Goal: Information Seeking & Learning: Learn about a topic

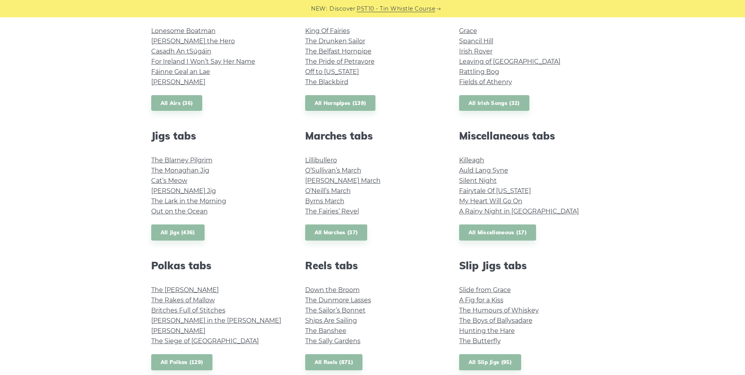
scroll to position [589, 0]
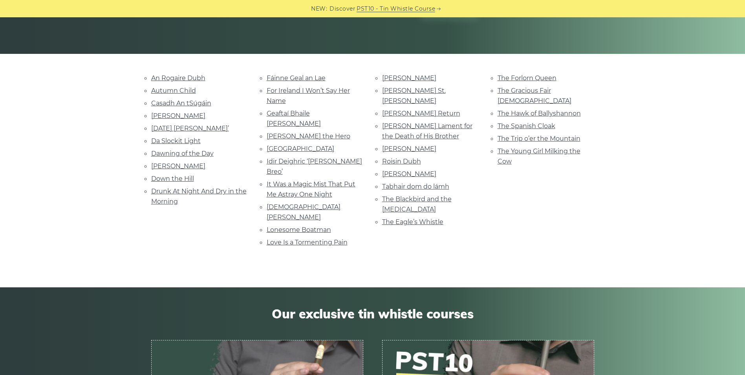
scroll to position [157, 0]
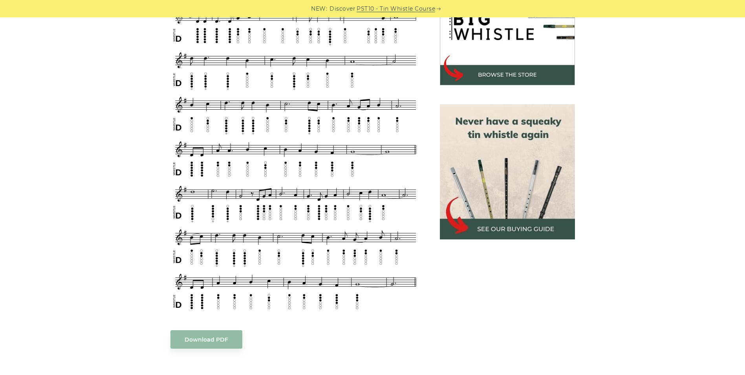
scroll to position [79, 0]
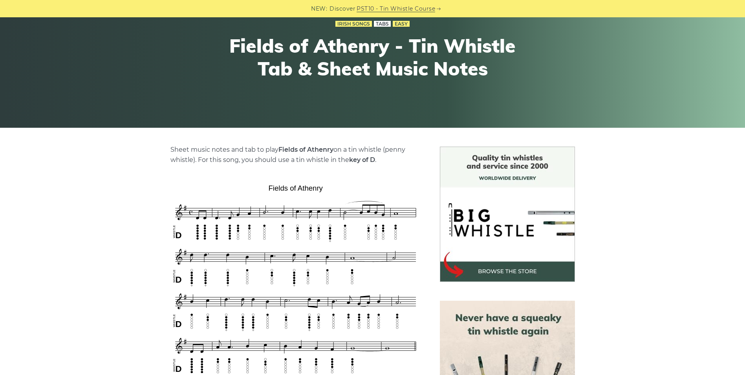
click at [383, 23] on link "Tabs" at bounding box center [382, 24] width 17 height 6
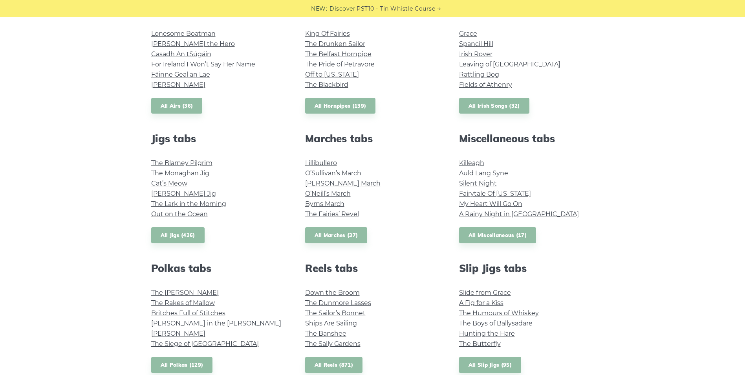
scroll to position [196, 0]
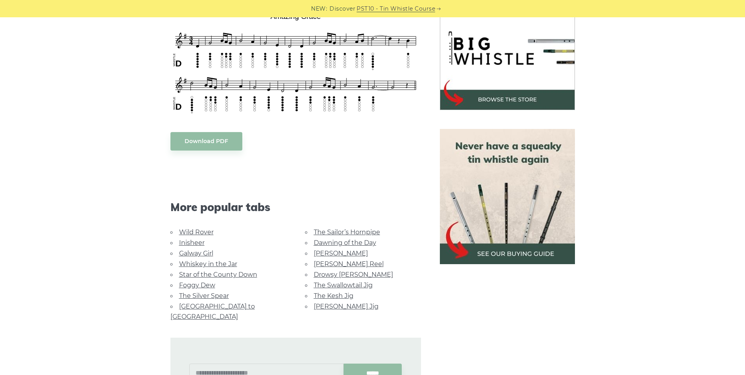
scroll to position [79, 0]
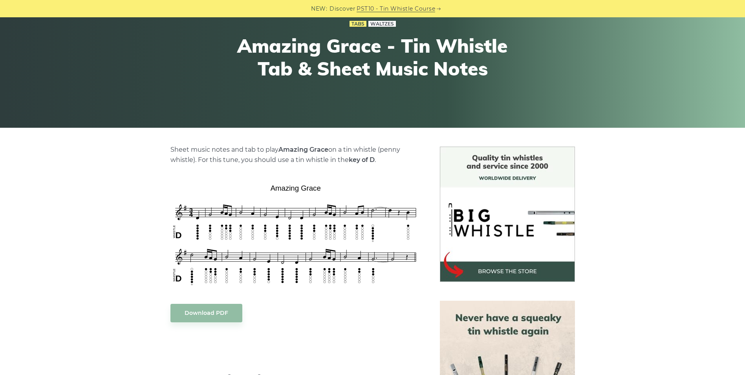
click at [385, 22] on link "Waltzes" at bounding box center [383, 24] width 28 height 6
